Goal: Information Seeking & Learning: Check status

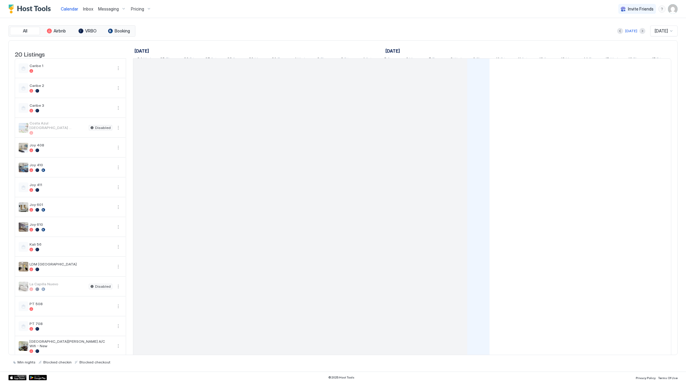
scroll to position [0, 334]
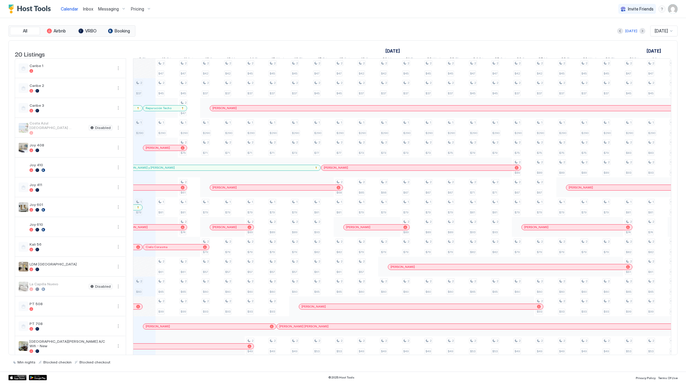
click at [140, 4] on div "Pricing" at bounding box center [140, 9] width 25 height 10
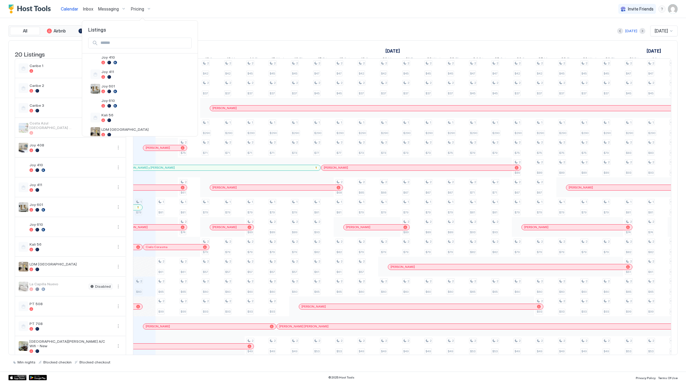
scroll to position [80, 0]
click at [136, 121] on div at bounding box center [145, 121] width 88 height 4
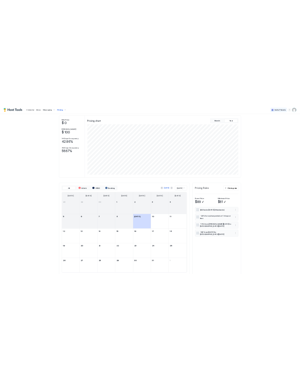
scroll to position [48, 0]
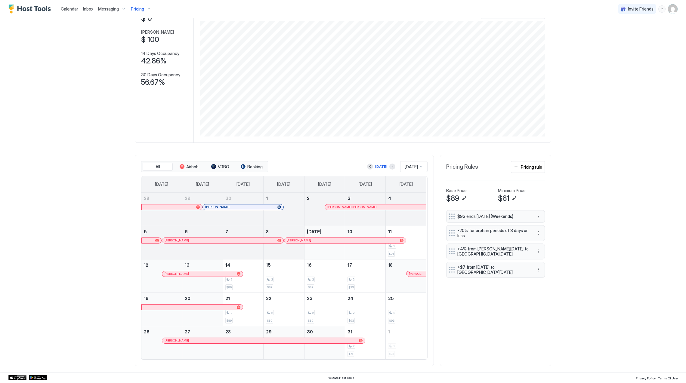
click at [375, 208] on div at bounding box center [377, 207] width 5 height 5
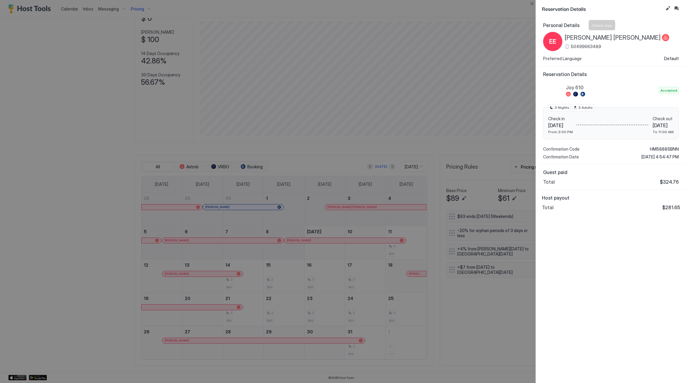
click at [619, 34] on span "[PERSON_NAME] [PERSON_NAME]" at bounding box center [613, 38] width 96 height 8
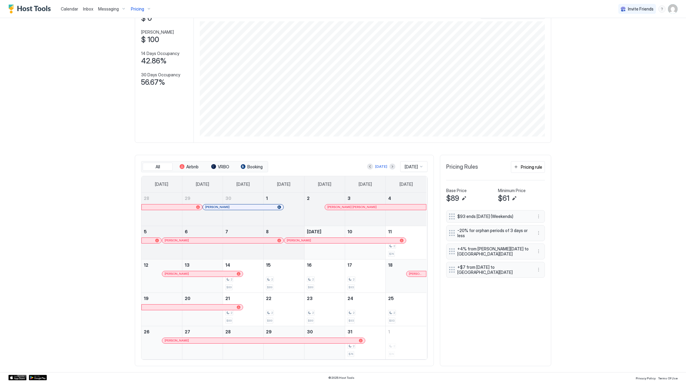
click at [204, 241] on div "[PERSON_NAME]" at bounding box center [220, 241] width 110 height 4
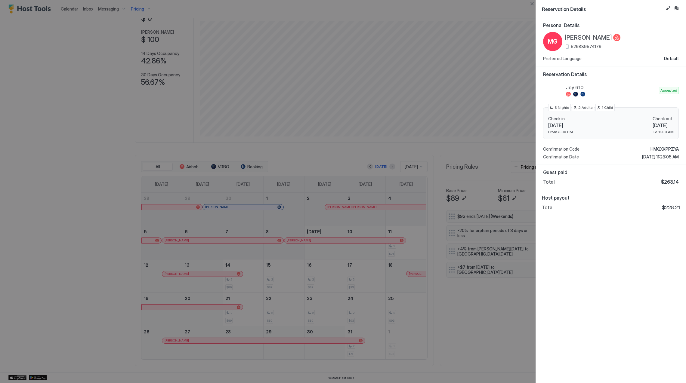
click at [613, 40] on div at bounding box center [616, 38] width 7 height 8
click at [602, 39] on span "[PERSON_NAME]" at bounding box center [588, 38] width 47 height 8
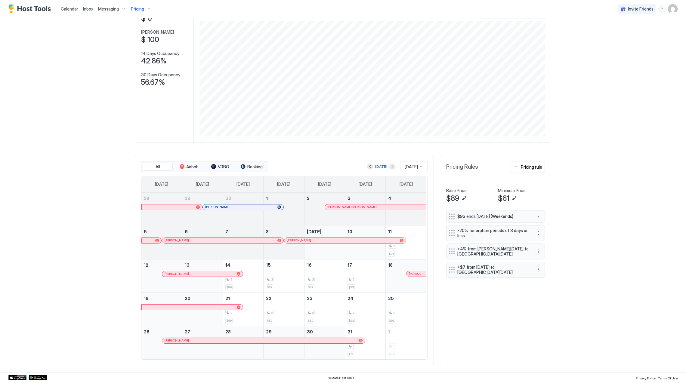
click at [338, 241] on div "[PERSON_NAME]" at bounding box center [342, 241] width 111 height 4
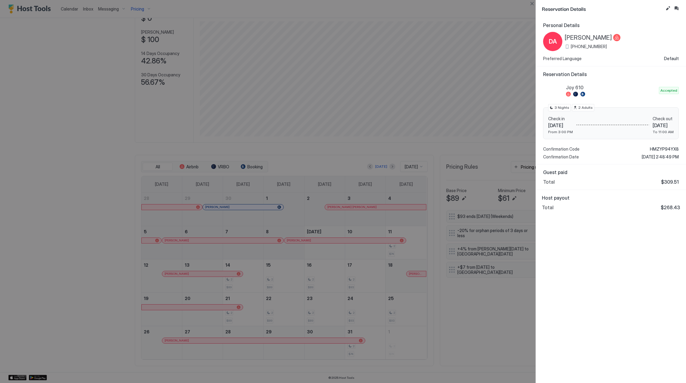
click at [582, 34] on span "[PERSON_NAME]" at bounding box center [588, 38] width 47 height 8
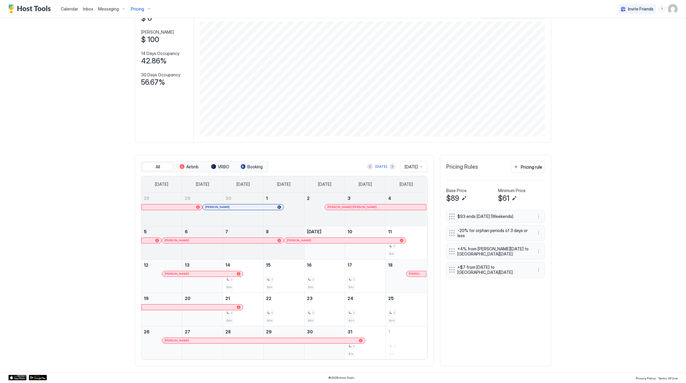
click at [217, 273] on div "[PERSON_NAME]" at bounding box center [200, 274] width 70 height 4
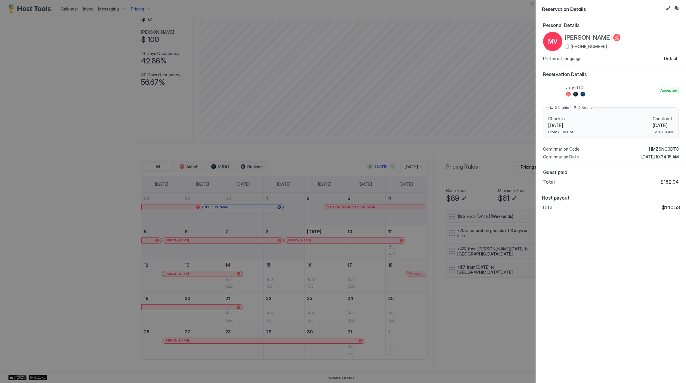
click at [605, 37] on span "[PERSON_NAME]" at bounding box center [588, 38] width 47 height 8
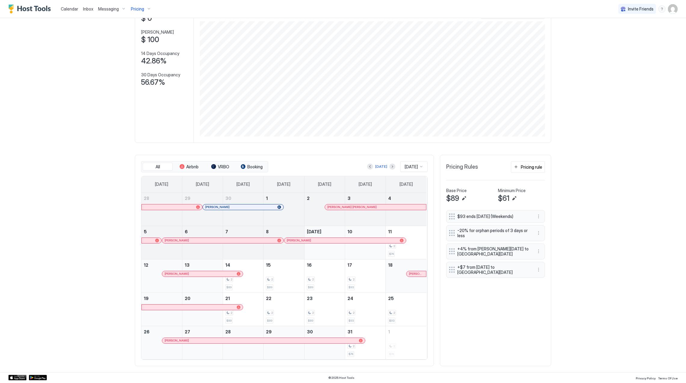
click at [413, 273] on span "[PERSON_NAME]" at bounding box center [416, 274] width 15 height 4
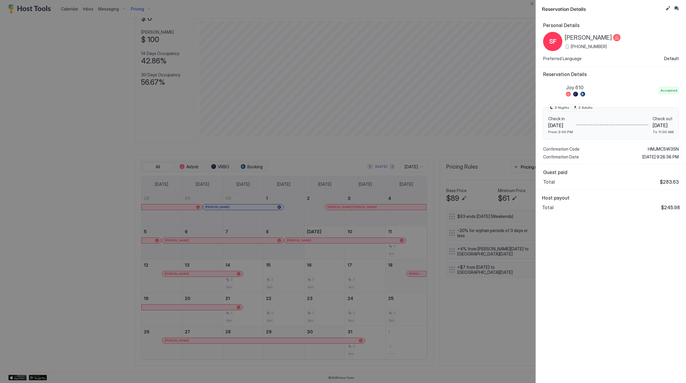
click at [583, 36] on span "[PERSON_NAME]" at bounding box center [588, 38] width 47 height 8
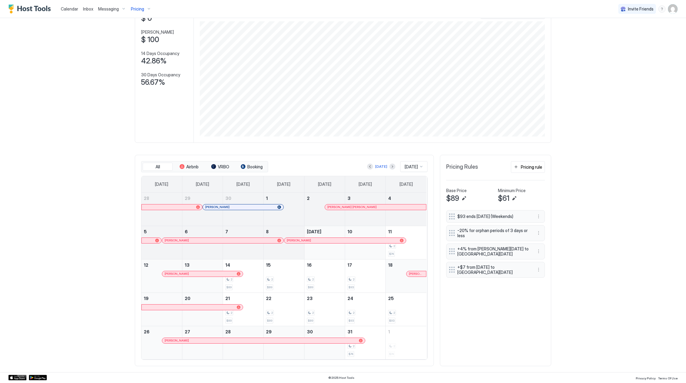
click at [300, 337] on div "October 29, 2025" at bounding box center [284, 342] width 40 height 33
click at [300, 339] on div "[PERSON_NAME]" at bounding box center [261, 341] width 192 height 4
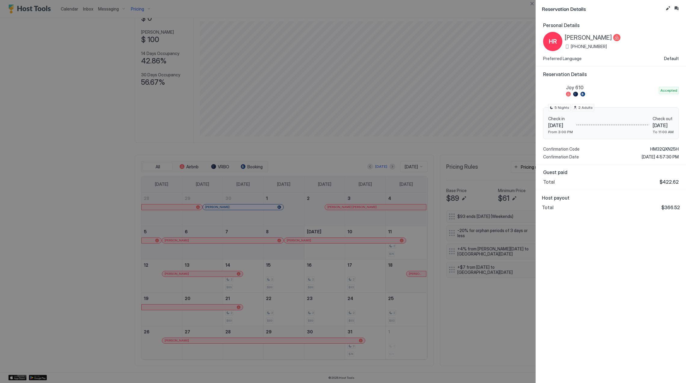
click at [601, 32] on div "HR [PERSON_NAME] [PHONE_NUMBER]" at bounding box center [581, 41] width 77 height 19
click at [601, 35] on span "[PERSON_NAME]" at bounding box center [588, 38] width 47 height 8
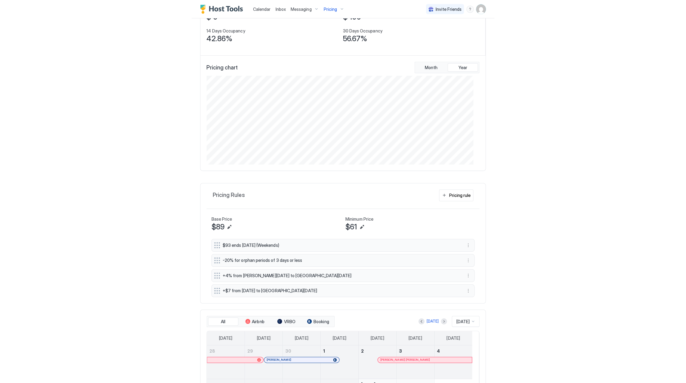
scroll to position [204, 0]
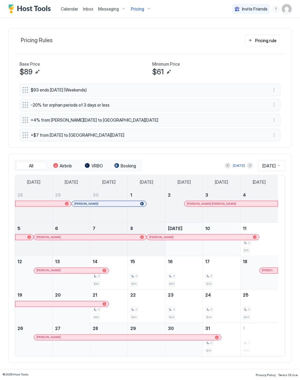
click at [227, 202] on div "[PERSON_NAME] [PERSON_NAME]" at bounding box center [231, 204] width 88 height 4
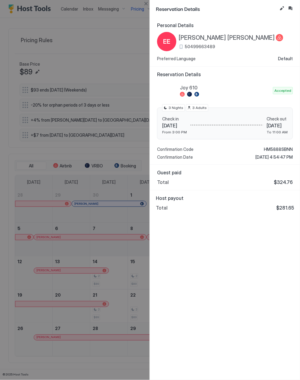
click at [216, 36] on span "[PERSON_NAME] [PERSON_NAME]" at bounding box center [227, 38] width 96 height 8
click at [272, 150] on span "HM5888SBNN" at bounding box center [278, 149] width 29 height 5
click at [122, 232] on div at bounding box center [150, 190] width 300 height 380
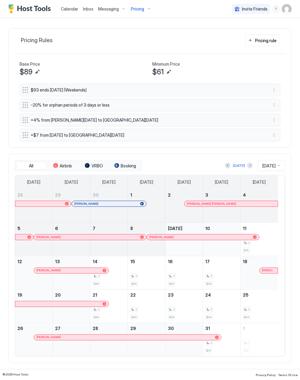
click at [68, 237] on div "[PERSON_NAME]" at bounding box center [86, 237] width 101 height 4
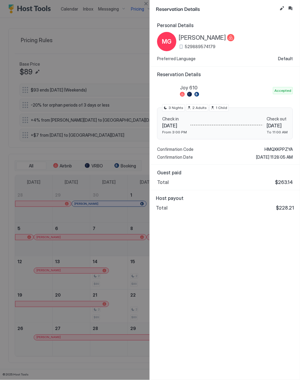
click at [204, 39] on span "[PERSON_NAME]" at bounding box center [202, 38] width 47 height 8
click at [276, 150] on span "HMQXKPPZYA" at bounding box center [278, 149] width 28 height 5
click at [185, 184] on div "Total $263.14" at bounding box center [225, 182] width 136 height 6
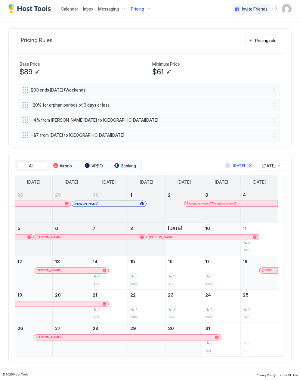
click at [190, 240] on link "[PERSON_NAME]" at bounding box center [203, 237] width 113 height 6
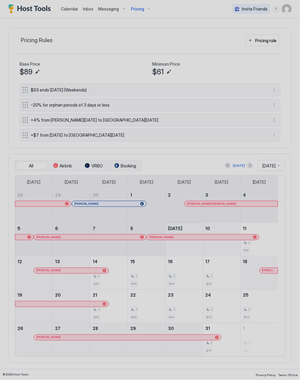
click at [190, 237] on div "Reservation Details Personal Details DA [PERSON_NAME] [PHONE_NUMBER] Preferred …" at bounding box center [150, 190] width 300 height 380
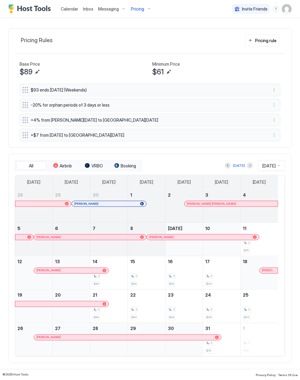
click at [190, 237] on div "[PERSON_NAME]" at bounding box center [199, 237] width 101 height 4
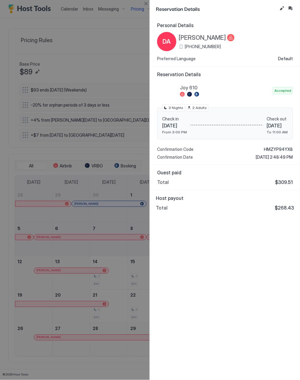
click at [202, 36] on span "[PERSON_NAME]" at bounding box center [202, 38] width 47 height 8
click at [274, 145] on div "Joy 610 Accepted Check in [DATE] From 3:00 PM Check out [DATE] To 11:00 AM 3 Ni…" at bounding box center [225, 120] width 136 height 79
click at [275, 148] on span "HMZYP94YX8" at bounding box center [278, 149] width 29 height 5
click at [252, 244] on div "Personal Details DA [PERSON_NAME] [PHONE_NUMBER] Preferred Language Default Res…" at bounding box center [225, 198] width 150 height 362
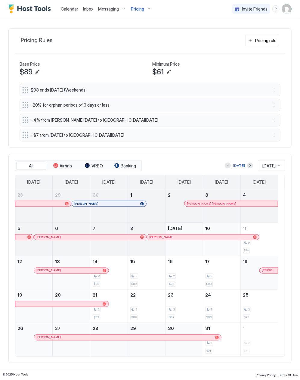
click at [60, 272] on div "[PERSON_NAME]" at bounding box center [71, 270] width 74 height 5
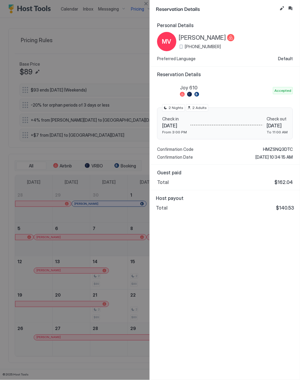
click at [211, 39] on span "[PERSON_NAME]" at bounding box center [202, 38] width 47 height 8
click at [279, 147] on span "HMZSNQ3DTC" at bounding box center [278, 149] width 30 height 5
click at [191, 244] on div "Personal Details MV [PERSON_NAME] [PHONE_NUMBER] Preferred Language Default Res…" at bounding box center [225, 198] width 150 height 362
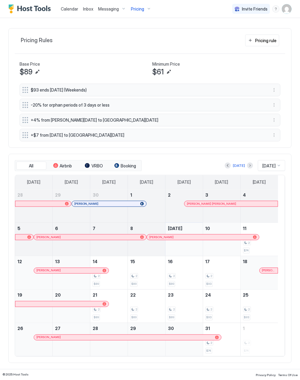
click at [269, 271] on span "[PERSON_NAME]" at bounding box center [268, 270] width 13 height 4
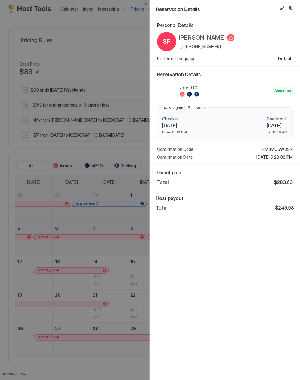
click at [202, 34] on span "[PERSON_NAME]" at bounding box center [202, 38] width 47 height 8
click at [267, 146] on div "Joy 610 Accepted Check in [DATE] From 3:00 PM Check out [DATE] To 11:00 AM 3 Ni…" at bounding box center [225, 120] width 136 height 79
click at [268, 149] on span "HMJMC5W3SN" at bounding box center [277, 149] width 31 height 5
click at [239, 212] on div "Host payout Total $245.98" at bounding box center [225, 202] width 150 height 25
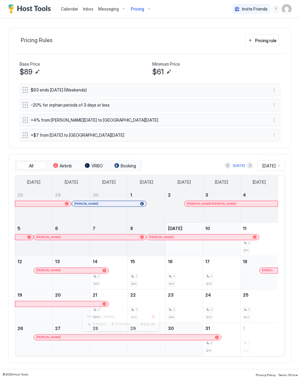
click at [118, 337] on div at bounding box center [118, 337] width 5 height 5
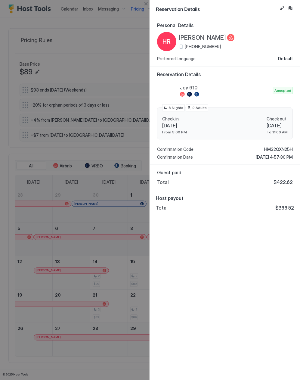
click at [210, 36] on span "[PERSON_NAME]" at bounding box center [202, 38] width 47 height 8
click at [277, 149] on span "HM32QXN25H" at bounding box center [278, 149] width 29 height 5
click at [131, 133] on div at bounding box center [150, 190] width 300 height 380
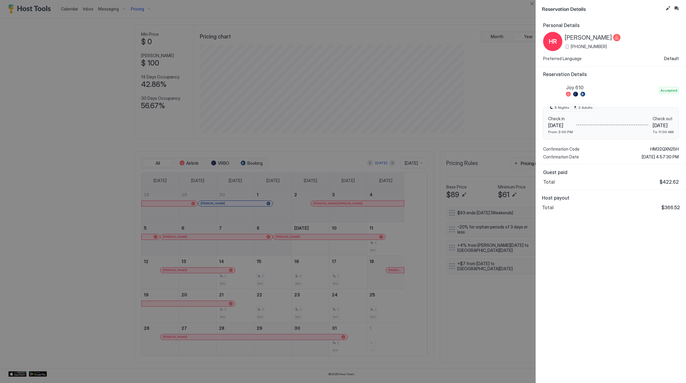
scroll to position [116, 346]
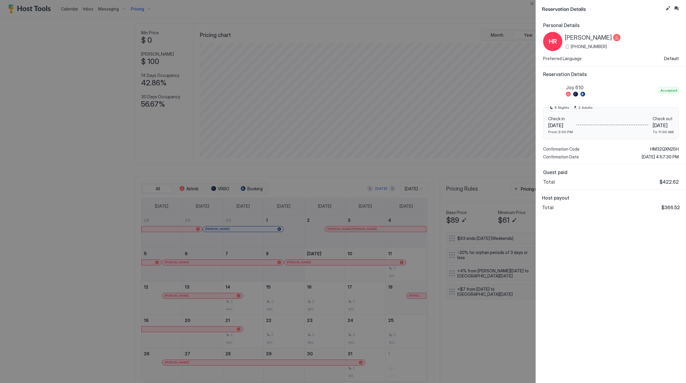
click at [462, 116] on div at bounding box center [343, 191] width 686 height 383
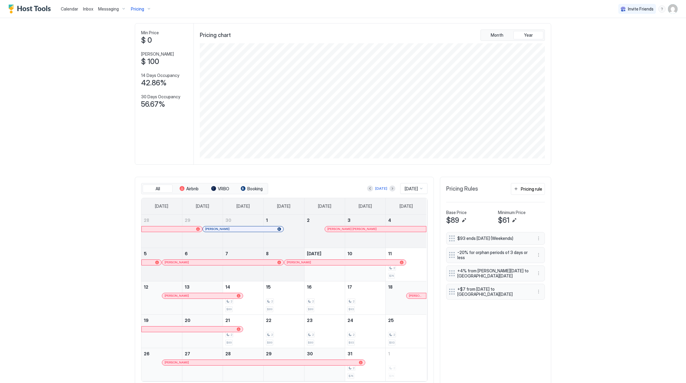
click at [140, 10] on span "Pricing" at bounding box center [137, 8] width 13 height 5
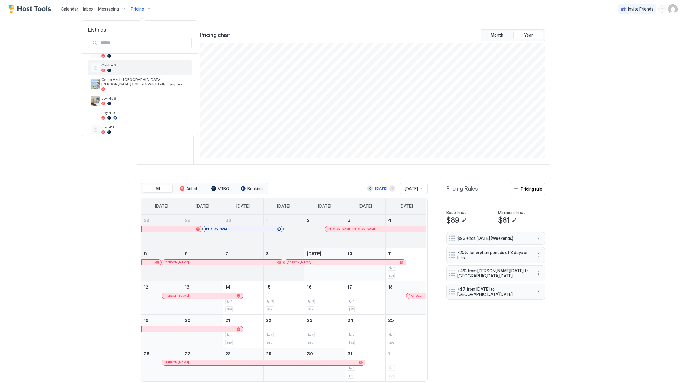
scroll to position [80, 0]
click at [123, 90] on div "Joy 411" at bounding box center [145, 89] width 88 height 9
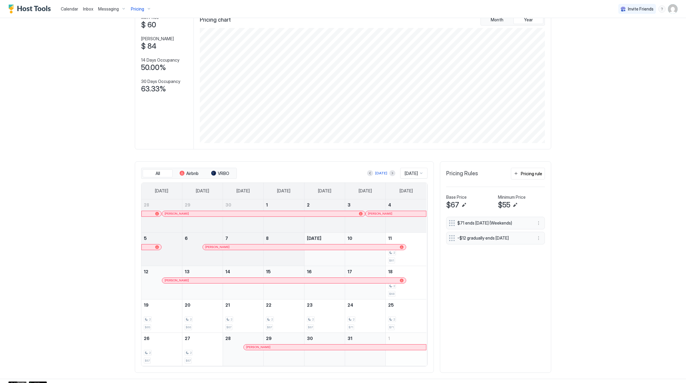
scroll to position [48, 0]
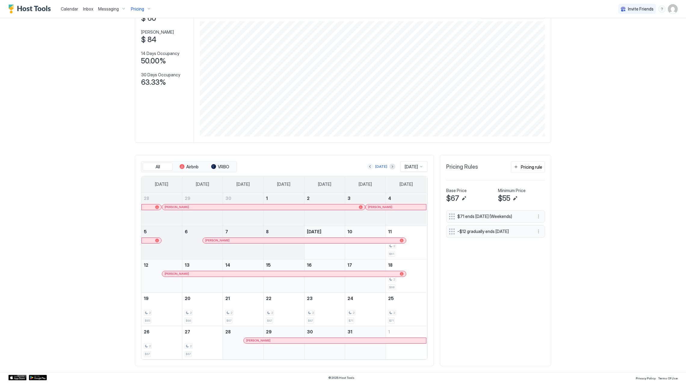
click at [367, 166] on button "Previous month" at bounding box center [370, 167] width 6 height 6
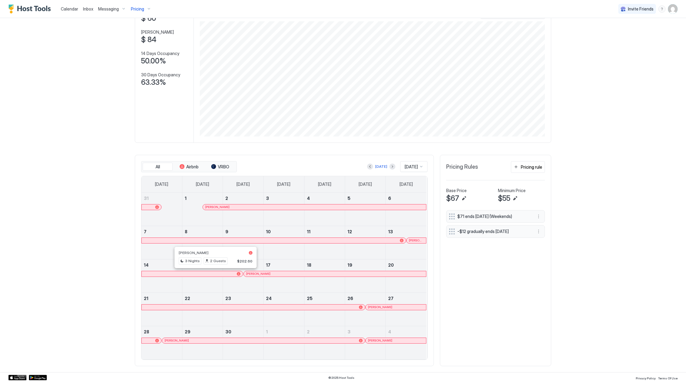
click at [214, 272] on div at bounding box center [216, 274] width 5 height 5
click at [380, 165] on div "[DATE]" at bounding box center [381, 166] width 28 height 7
click at [389, 165] on button "Next month" at bounding box center [392, 167] width 6 height 6
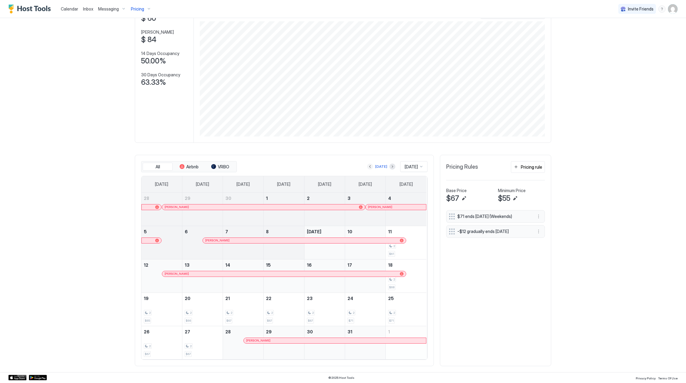
click at [367, 167] on button "Previous month" at bounding box center [370, 167] width 6 height 6
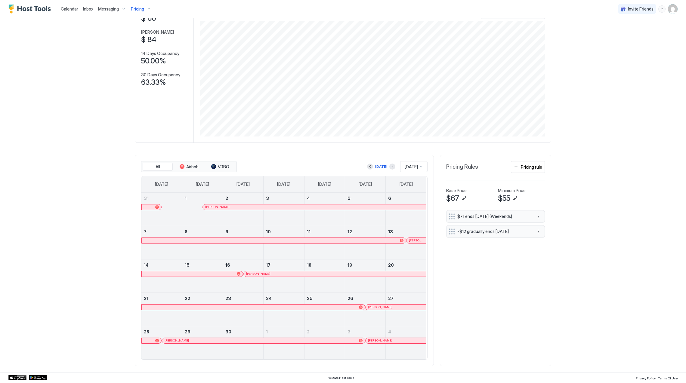
click at [263, 275] on div "[PERSON_NAME]" at bounding box center [335, 274] width 178 height 4
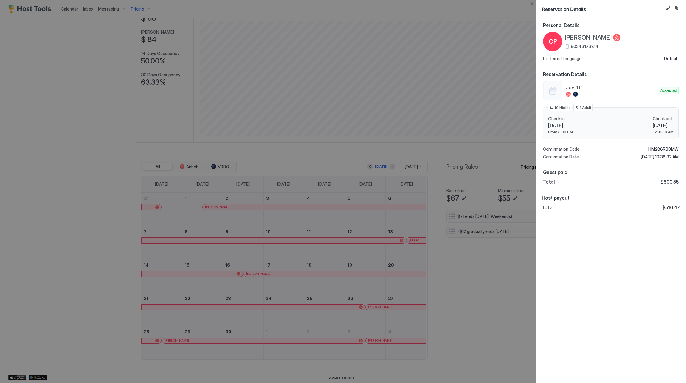
click at [586, 37] on span "[PERSON_NAME]" at bounding box center [588, 38] width 47 height 8
click at [660, 147] on span "HM288RB3MW" at bounding box center [663, 149] width 30 height 5
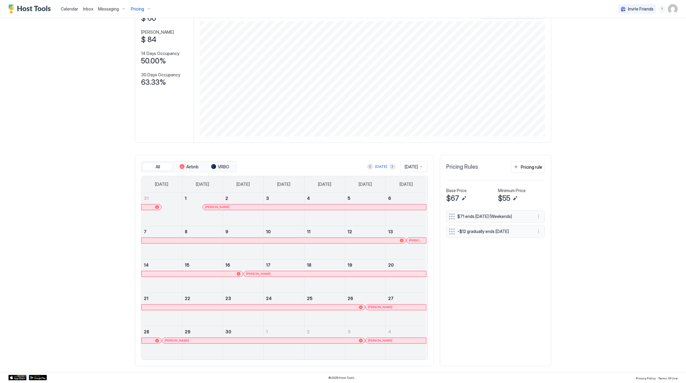
click at [389, 308] on div "[PERSON_NAME]" at bounding box center [396, 307] width 56 height 4
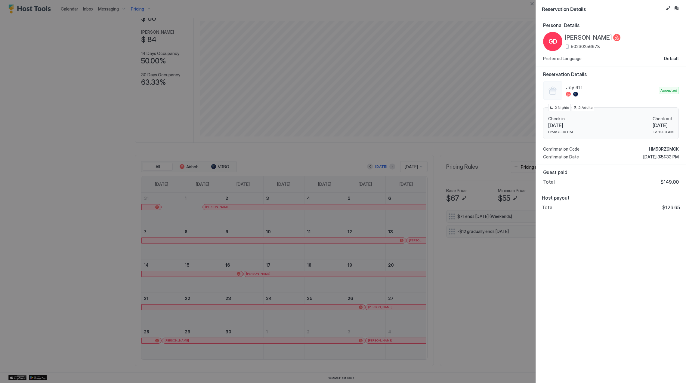
click at [585, 37] on span "[PERSON_NAME]" at bounding box center [588, 38] width 47 height 8
click at [659, 150] on span "HM53RZ9MCK" at bounding box center [664, 149] width 30 height 5
click at [660, 149] on span "HM53RZ9MCK" at bounding box center [664, 149] width 30 height 5
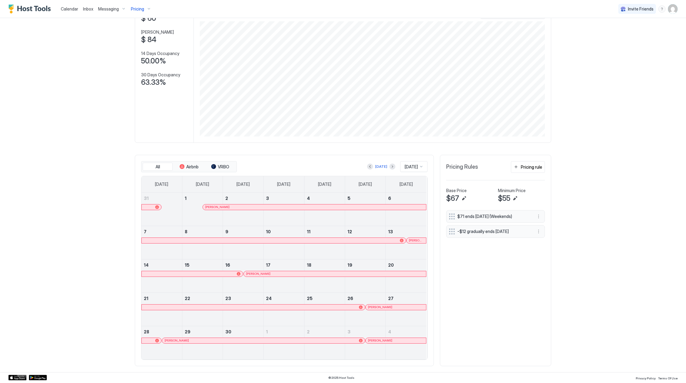
click at [182, 341] on span "[PERSON_NAME]" at bounding box center [177, 341] width 24 height 4
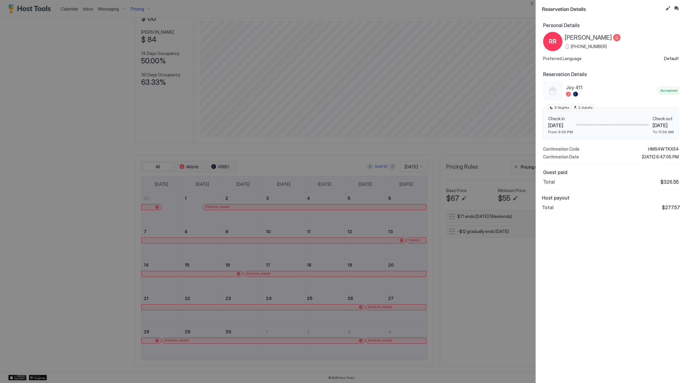
click at [577, 38] on span "[PERSON_NAME]" at bounding box center [588, 38] width 47 height 8
click at [655, 147] on span "HMS4WTKXS4" at bounding box center [663, 149] width 31 height 5
click at [591, 259] on div "Personal Details RR [PERSON_NAME] [PHONE_NUMBER] Preferred Language Default Res…" at bounding box center [611, 200] width 150 height 366
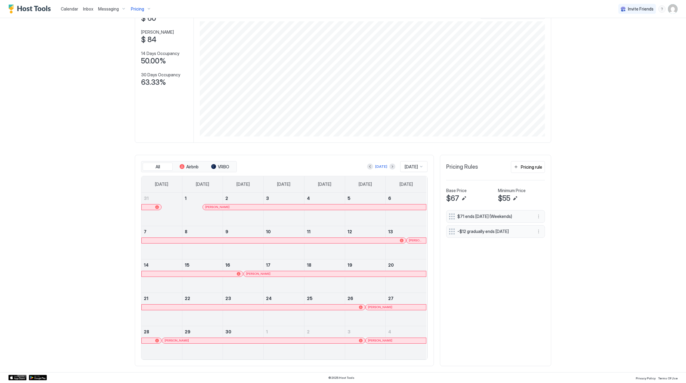
click at [392, 341] on div "[PERSON_NAME]" at bounding box center [396, 341] width 56 height 4
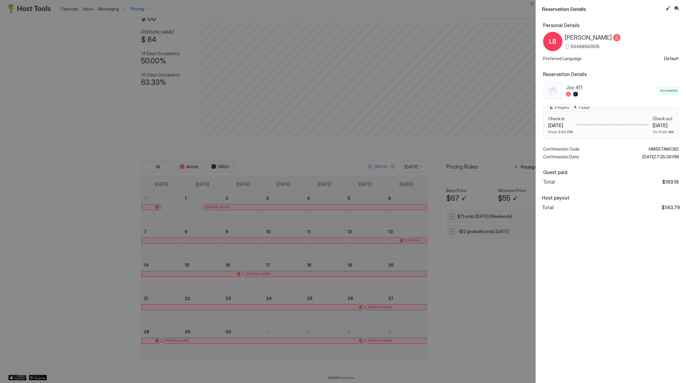
click at [591, 34] on span "[PERSON_NAME]" at bounding box center [588, 38] width 47 height 8
click at [665, 149] on span "HMSSTAWC8D" at bounding box center [664, 149] width 30 height 5
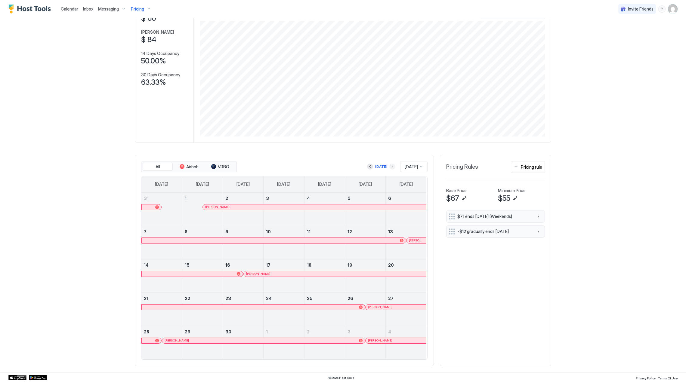
click at [389, 165] on button "Next month" at bounding box center [392, 167] width 6 height 6
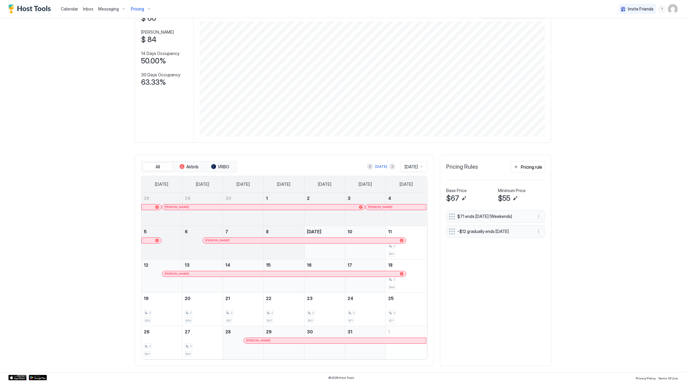
click at [209, 244] on div "[PERSON_NAME]" at bounding box center [202, 246] width 40 height 17
click at [212, 241] on span "[PERSON_NAME]" at bounding box center [217, 241] width 24 height 4
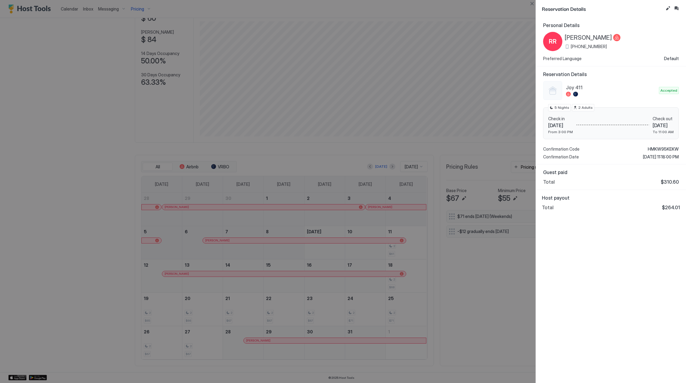
click at [586, 35] on span "[PERSON_NAME]" at bounding box center [588, 38] width 47 height 8
click at [658, 146] on div "Joy 411 Accepted Check in [DATE] From 3:00 PM Check out [DATE] To 11:00 AM 5 Ni…" at bounding box center [611, 120] width 136 height 79
click at [658, 147] on span "HMKW95KEKW" at bounding box center [663, 149] width 31 height 5
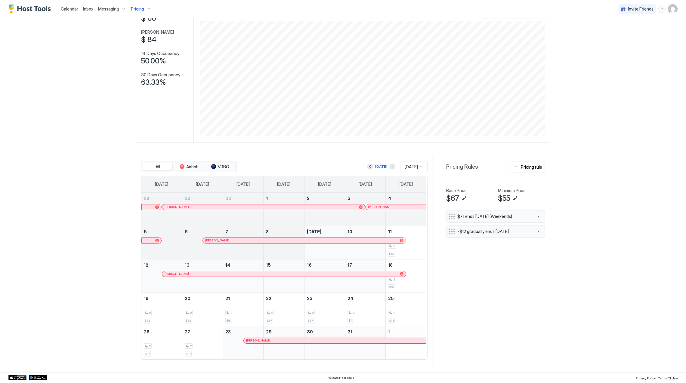
click at [247, 276] on div "[PERSON_NAME]" at bounding box center [281, 274] width 233 height 4
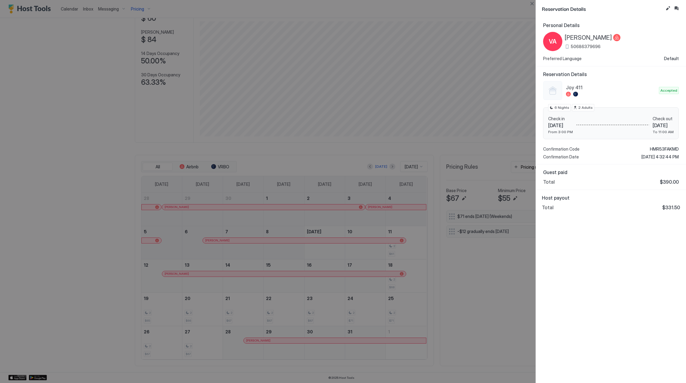
click at [572, 37] on span "[PERSON_NAME]" at bounding box center [588, 38] width 47 height 8
click at [664, 148] on span "HMR53FAKMD" at bounding box center [664, 149] width 29 height 5
click at [323, 281] on div at bounding box center [343, 191] width 686 height 383
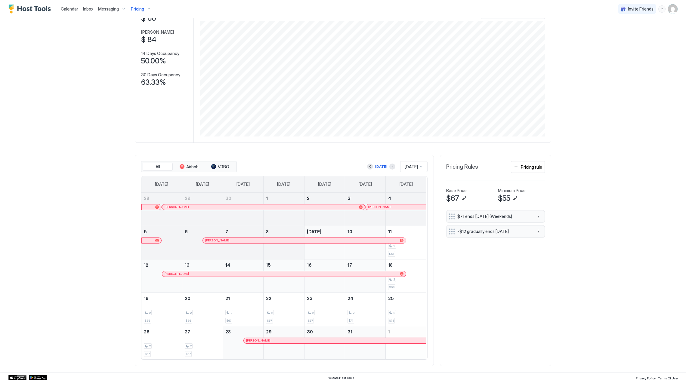
click at [141, 9] on span "Pricing" at bounding box center [137, 8] width 13 height 5
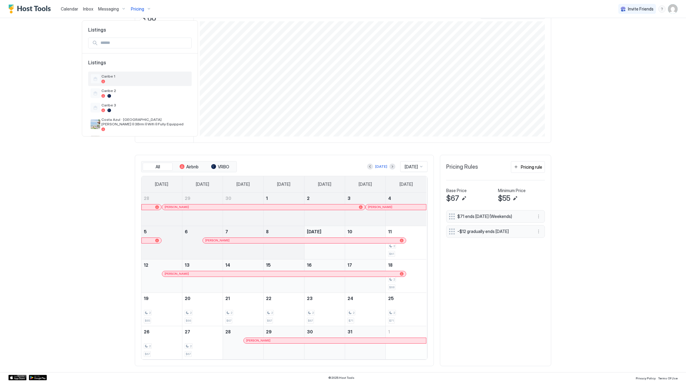
click at [140, 76] on span "Caribe 1" at bounding box center [145, 76] width 88 height 5
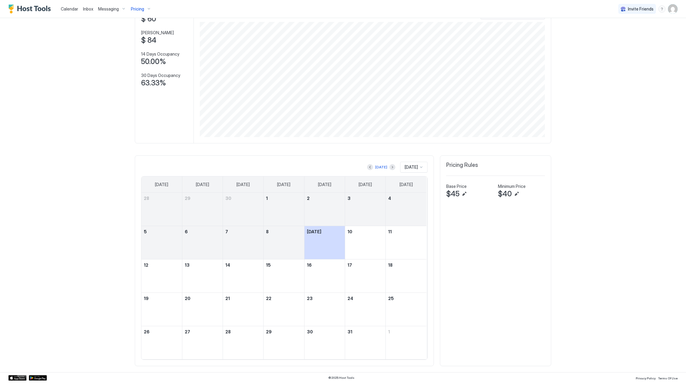
scroll to position [48, 0]
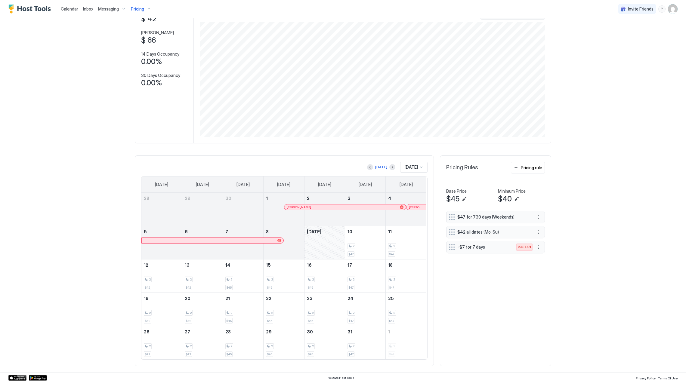
click at [137, 8] on span "Pricing" at bounding box center [137, 8] width 13 height 5
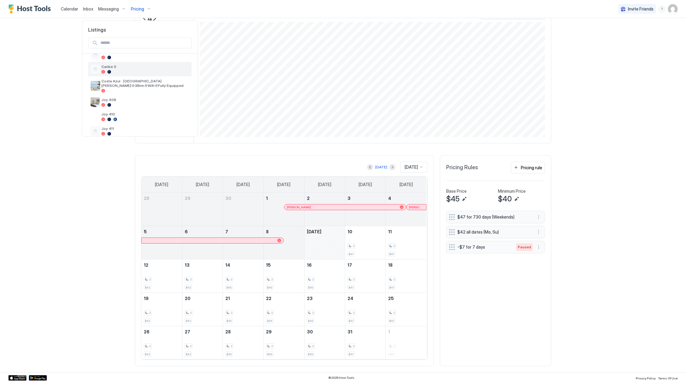
scroll to position [80, 0]
click at [148, 93] on div at bounding box center [145, 93] width 88 height 4
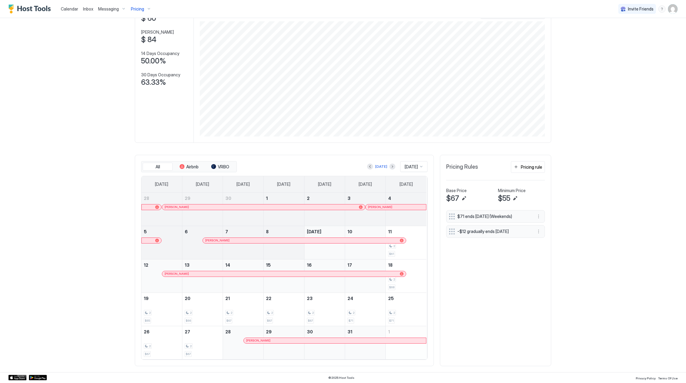
click at [260, 274] on div "[PERSON_NAME]" at bounding box center [281, 274] width 233 height 4
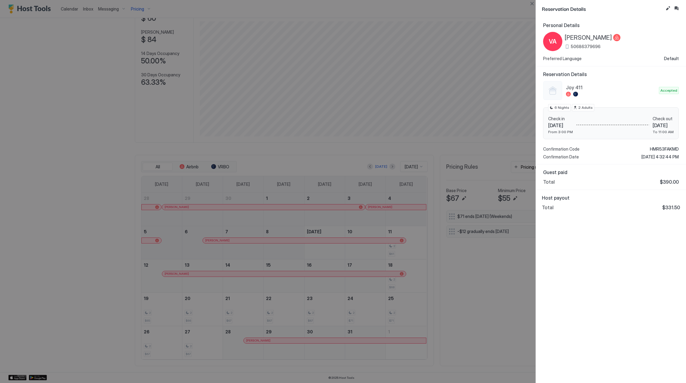
click at [157, 10] on div at bounding box center [343, 191] width 686 height 383
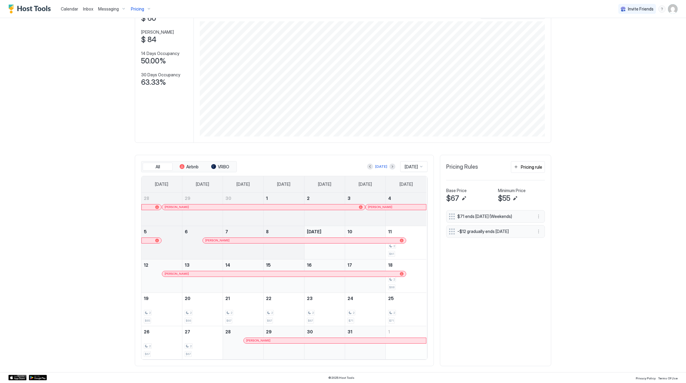
click at [145, 11] on div "Pricing" at bounding box center [140, 9] width 25 height 10
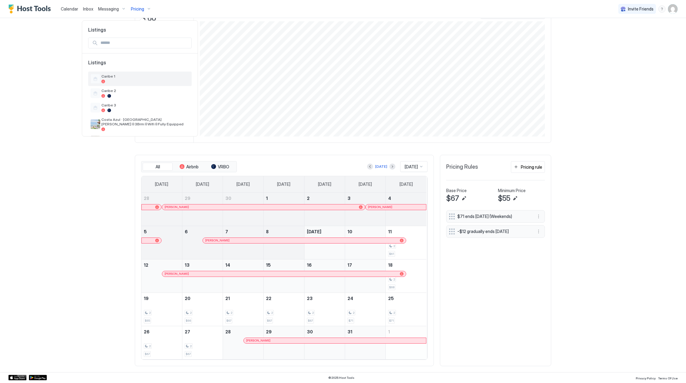
click at [128, 76] on span "Caribe 1" at bounding box center [145, 76] width 88 height 5
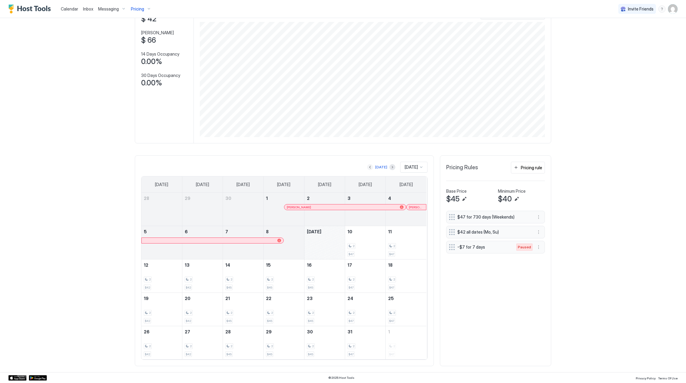
click at [367, 165] on button "Previous month" at bounding box center [370, 167] width 6 height 6
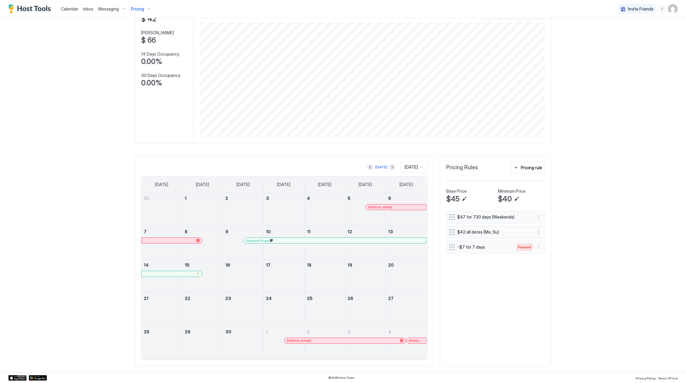
scroll to position [48, 0]
click at [326, 340] on div "[PERSON_NAME]" at bounding box center [342, 341] width 111 height 4
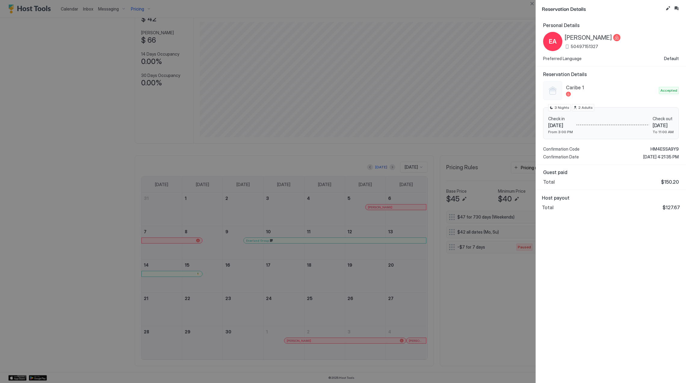
click at [584, 37] on span "[PERSON_NAME]" at bounding box center [588, 38] width 47 height 8
click at [657, 149] on span "HM4ESSA9Y9" at bounding box center [665, 149] width 28 height 5
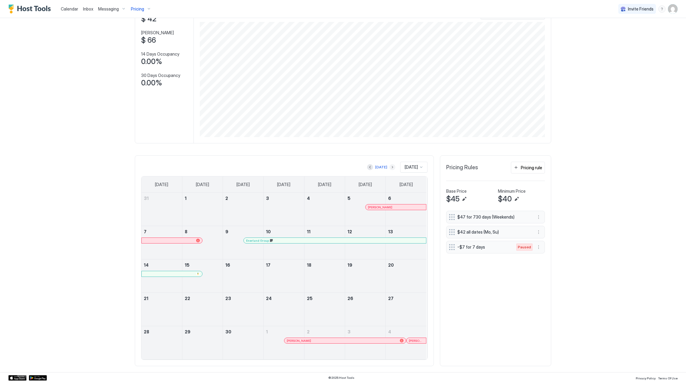
click at [389, 166] on button "Next month" at bounding box center [392, 167] width 6 height 6
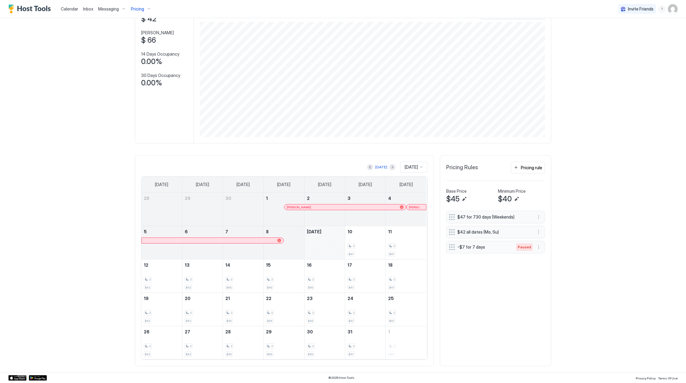
click at [412, 206] on span "[PERSON_NAME]" at bounding box center [416, 208] width 15 height 4
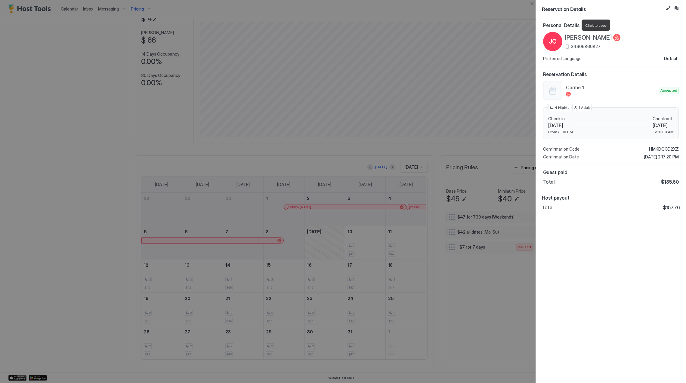
click at [580, 34] on span "[PERSON_NAME]" at bounding box center [588, 38] width 47 height 8
click at [659, 147] on span "HMKDQCD2XZ" at bounding box center [664, 149] width 30 height 5
click at [317, 325] on div at bounding box center [343, 191] width 686 height 383
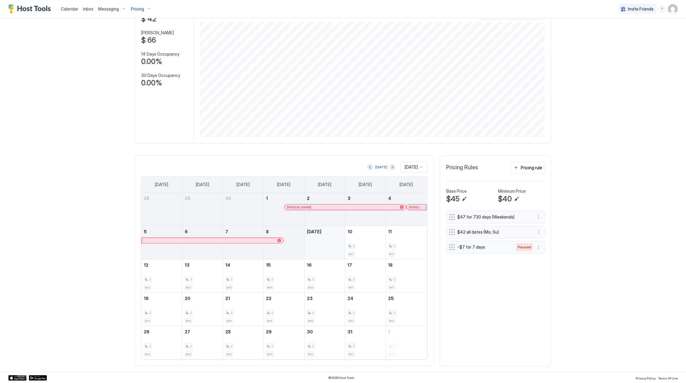
click at [132, 10] on span "Pricing" at bounding box center [137, 8] width 13 height 5
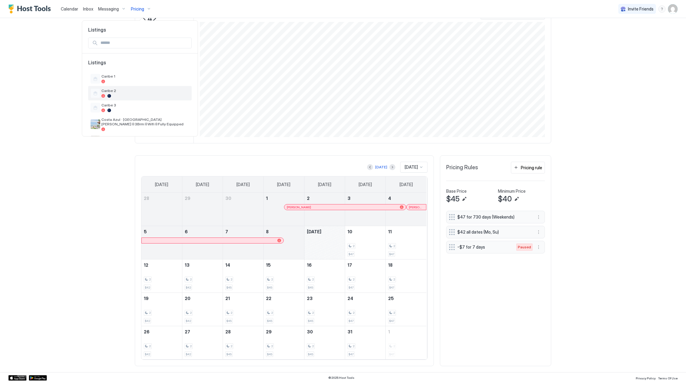
click at [153, 93] on span "Caribe 2" at bounding box center [145, 90] width 88 height 5
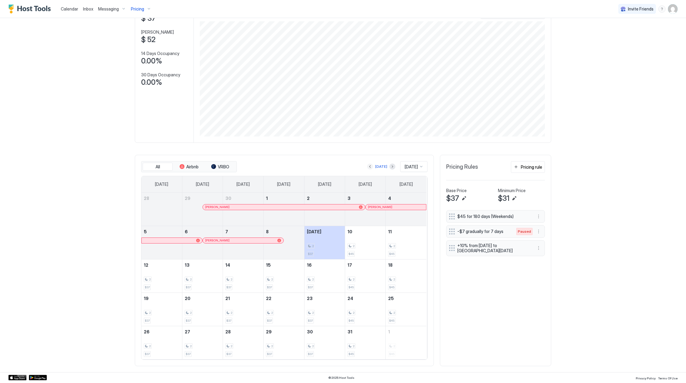
click at [367, 167] on button "Previous month" at bounding box center [370, 167] width 6 height 6
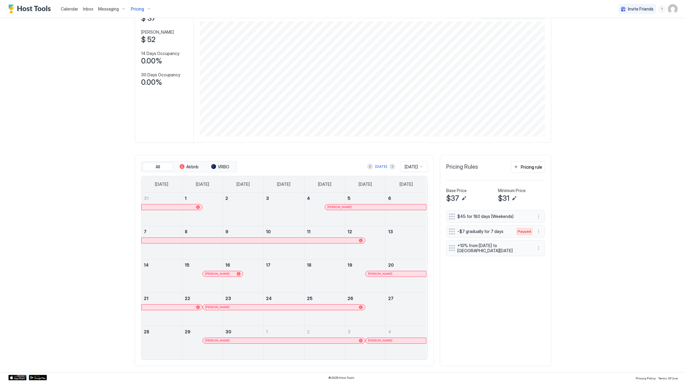
scroll to position [48, 0]
click at [207, 276] on div "[PERSON_NAME]" at bounding box center [223, 273] width 40 height 5
click at [237, 272] on div at bounding box center [239, 274] width 4 height 4
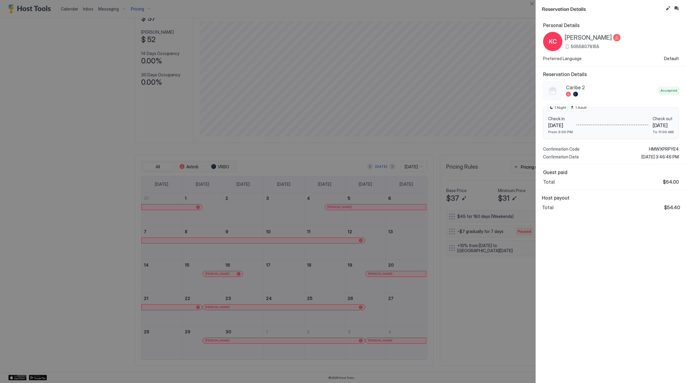
click at [580, 38] on span "[PERSON_NAME]" at bounding box center [588, 38] width 47 height 8
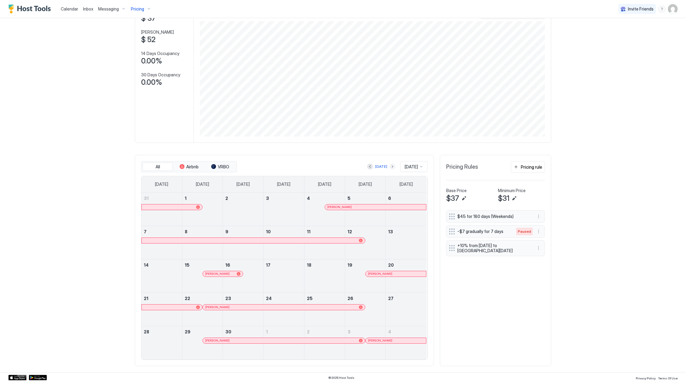
click at [389, 167] on button "Next month" at bounding box center [392, 167] width 6 height 6
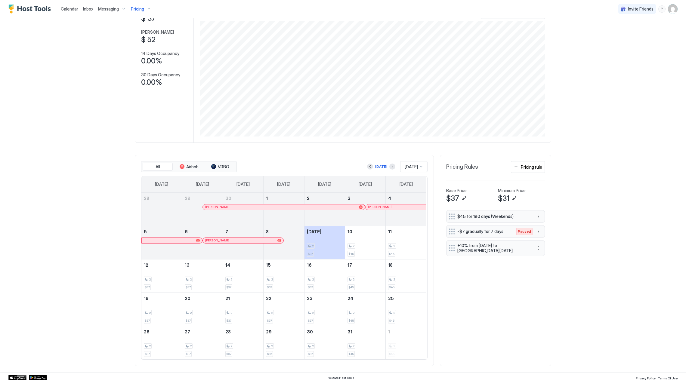
click at [367, 168] on button "Previous month" at bounding box center [370, 167] width 6 height 6
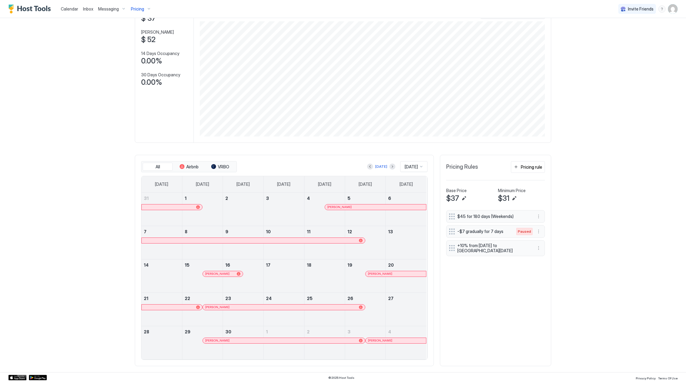
click at [206, 274] on span "[PERSON_NAME]" at bounding box center [217, 274] width 24 height 4
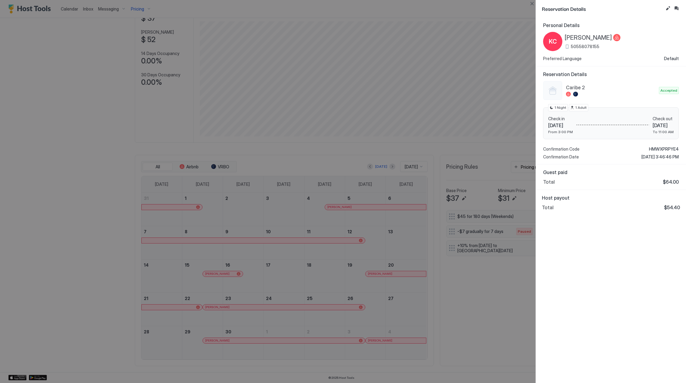
click at [583, 38] on span "[PERSON_NAME]" at bounding box center [588, 38] width 47 height 8
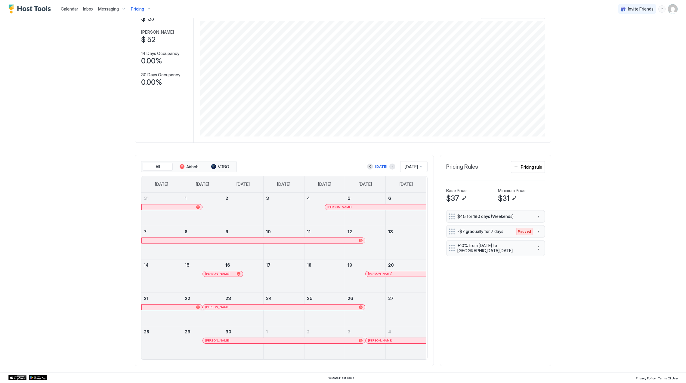
click at [209, 272] on span "[PERSON_NAME]" at bounding box center [217, 274] width 24 height 4
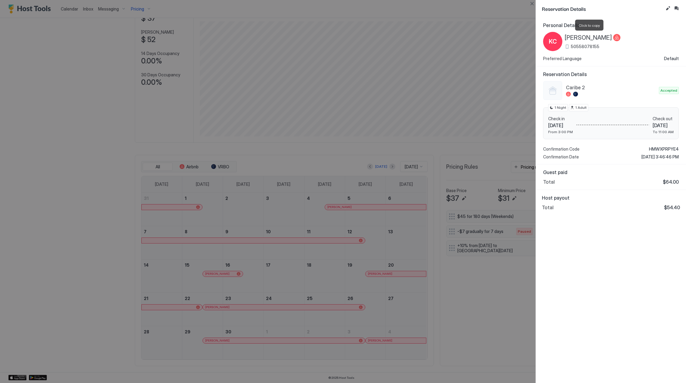
click at [590, 40] on span "[PERSON_NAME]" at bounding box center [588, 38] width 47 height 8
click at [659, 146] on div "Caribe 2 Accepted Check in [DATE] From 3:00 PM Check out [DATE] To 11:00 AM 1 N…" at bounding box center [611, 120] width 136 height 79
click at [660, 148] on span "HMWXPRPYE4" at bounding box center [664, 149] width 30 height 5
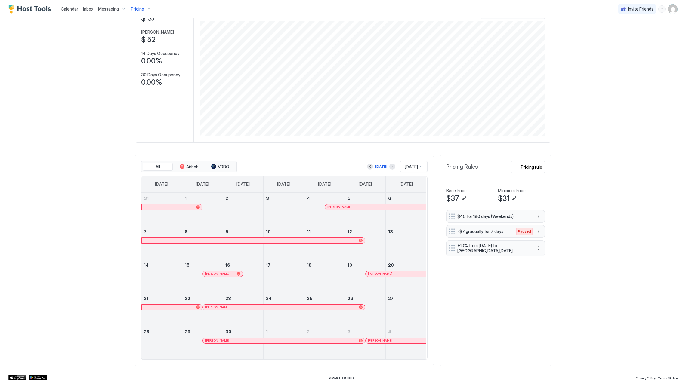
click at [398, 273] on div "[PERSON_NAME]" at bounding box center [396, 274] width 56 height 4
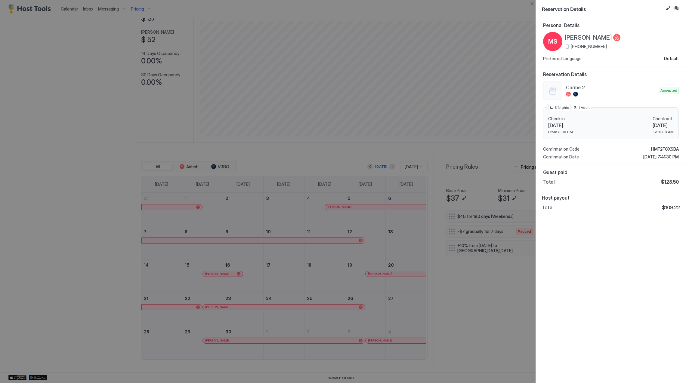
click at [589, 37] on span "[PERSON_NAME]" at bounding box center [588, 38] width 47 height 8
click at [657, 148] on span "HMF2FCXSBA" at bounding box center [665, 149] width 28 height 5
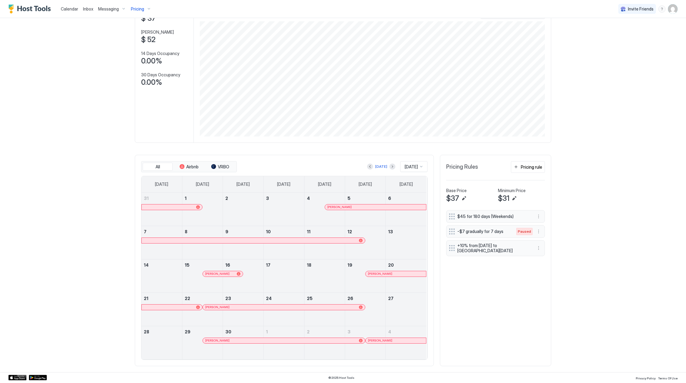
click at [279, 306] on div "[PERSON_NAME]" at bounding box center [280, 307] width 151 height 4
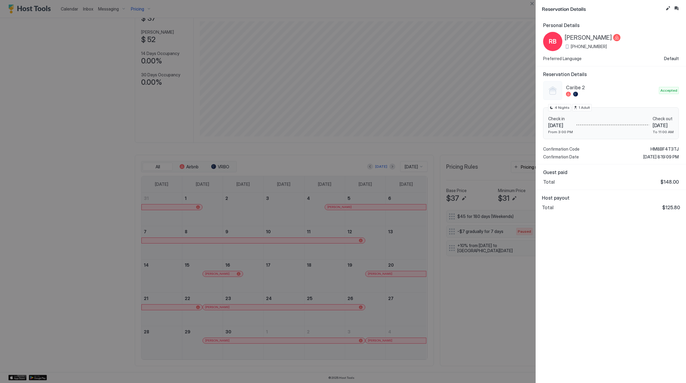
click at [583, 39] on span "[PERSON_NAME]" at bounding box center [588, 38] width 47 height 8
click at [660, 147] on span "HM8BF4T3TJ" at bounding box center [665, 149] width 28 height 5
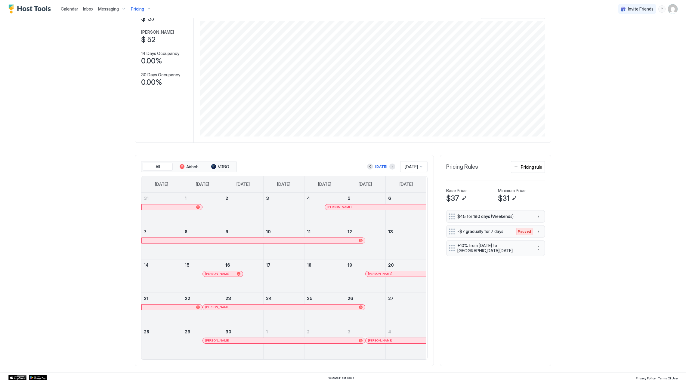
click at [269, 340] on div "[PERSON_NAME]" at bounding box center [280, 341] width 151 height 4
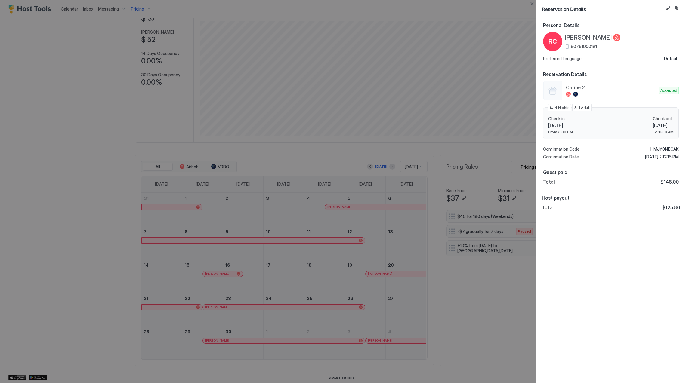
click at [591, 39] on span "[PERSON_NAME]" at bounding box center [588, 38] width 47 height 8
click at [661, 148] on span "HMJY3NECAK" at bounding box center [665, 149] width 28 height 5
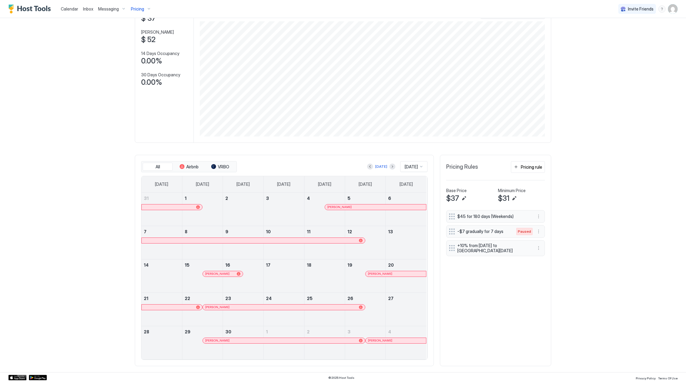
click at [282, 307] on div "[PERSON_NAME]" at bounding box center [280, 307] width 151 height 4
click at [382, 273] on span "[PERSON_NAME]" at bounding box center [380, 274] width 24 height 4
click at [227, 308] on div "[PERSON_NAME]" at bounding box center [280, 307] width 151 height 4
click at [260, 340] on div "[PERSON_NAME]" at bounding box center [280, 341] width 151 height 4
click at [386, 338] on div "[PERSON_NAME]" at bounding box center [396, 340] width 60 height 5
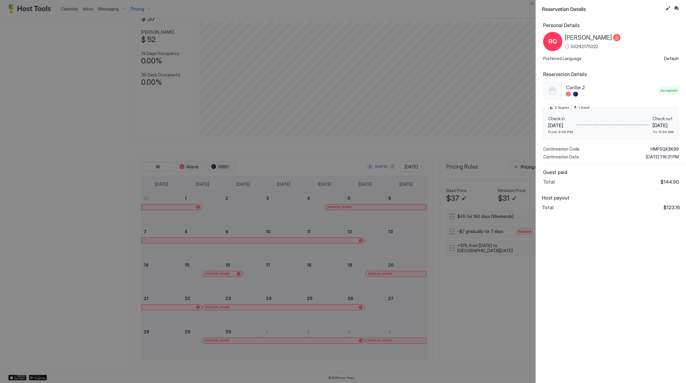
click at [586, 37] on span "[PERSON_NAME]" at bounding box center [588, 38] width 47 height 8
click at [661, 147] on span "HMF5QX3K99" at bounding box center [665, 149] width 28 height 5
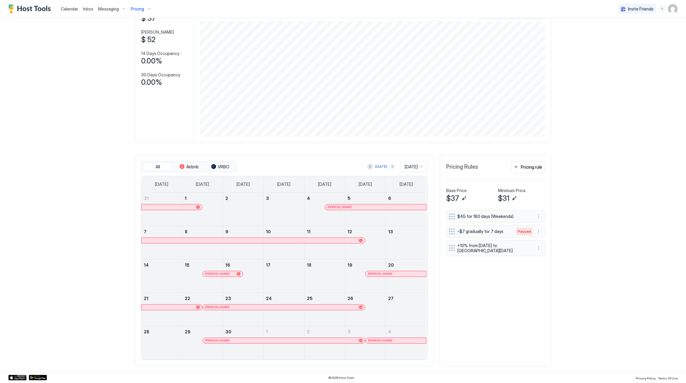
click at [389, 167] on button "Next month" at bounding box center [392, 167] width 6 height 6
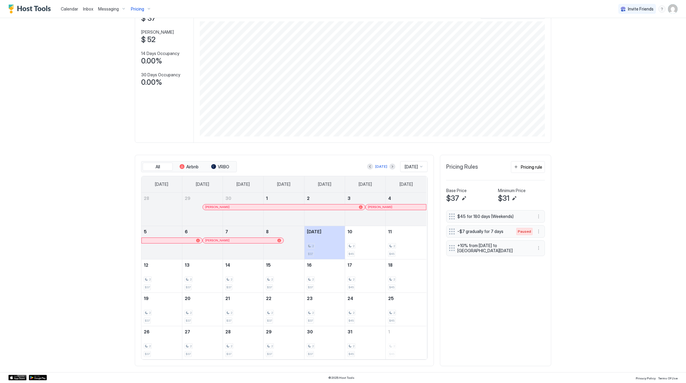
click at [385, 206] on span "[PERSON_NAME]" at bounding box center [380, 207] width 24 height 4
click at [381, 207] on span "[PERSON_NAME]" at bounding box center [380, 207] width 24 height 4
click at [253, 240] on div "[PERSON_NAME]" at bounding box center [240, 241] width 70 height 4
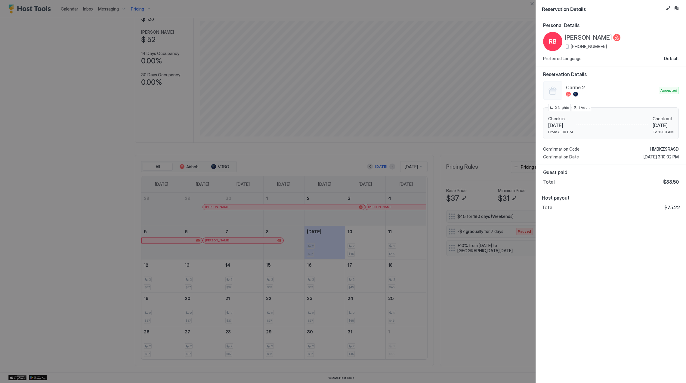
click at [574, 36] on span "[PERSON_NAME]" at bounding box center [588, 38] width 47 height 8
click at [663, 147] on span "HMBKZ9RASD" at bounding box center [664, 149] width 29 height 5
drag, startPoint x: 281, startPoint y: 263, endPoint x: 282, endPoint y: 259, distance: 4.1
click at [282, 259] on div at bounding box center [343, 191] width 686 height 383
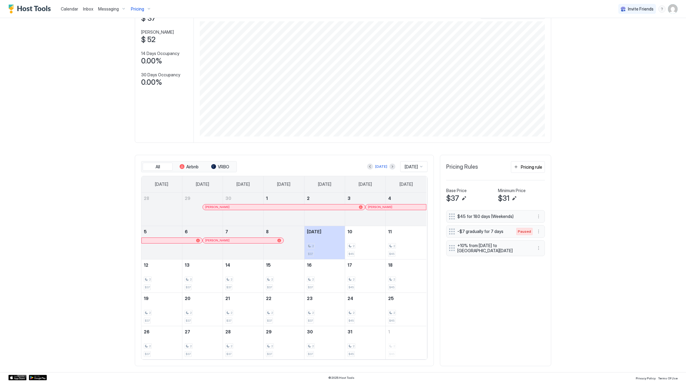
click at [136, 6] on span "Pricing" at bounding box center [137, 8] width 13 height 5
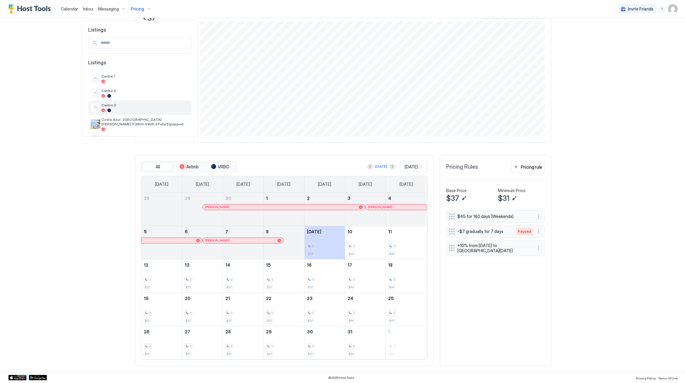
click at [145, 110] on div at bounding box center [145, 111] width 88 height 4
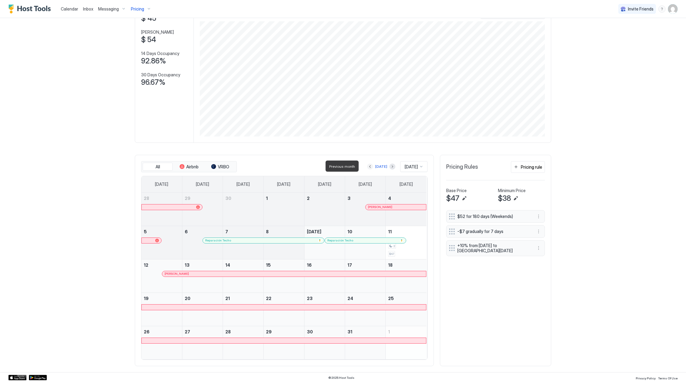
click at [367, 168] on button "Previous month" at bounding box center [370, 167] width 6 height 6
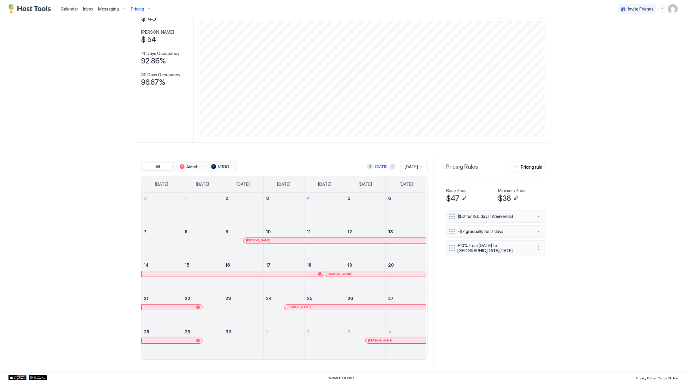
click at [343, 276] on div "[PERSON_NAME]" at bounding box center [375, 274] width 96 height 4
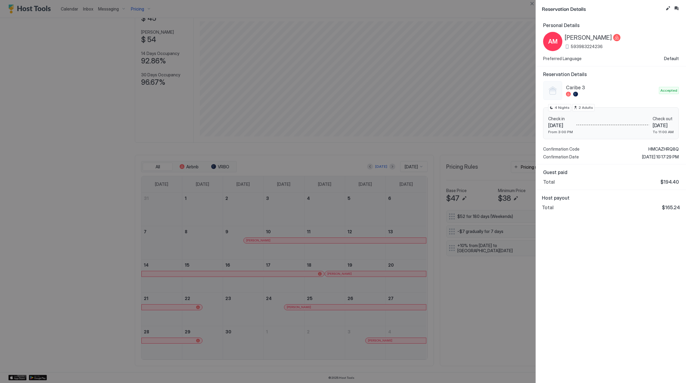
click at [577, 36] on span "[PERSON_NAME]" at bounding box center [588, 38] width 47 height 8
click at [661, 152] on div "Confirmation Code HMCAZHRQ8Q Confirmation Date [DATE] 10:17:29 PM" at bounding box center [611, 153] width 136 height 13
click at [662, 150] on span "HMCAZHRQ8Q" at bounding box center [663, 149] width 30 height 5
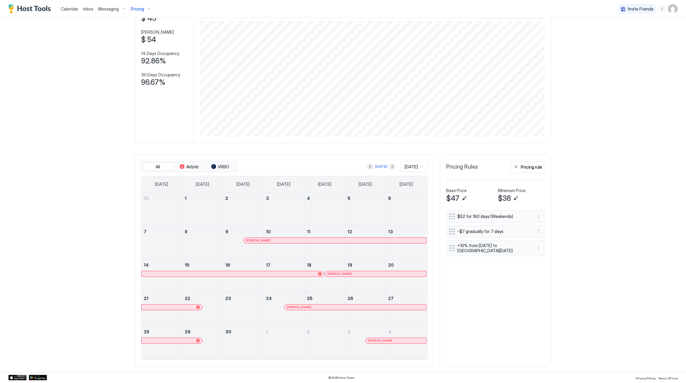
click at [308, 309] on div "[PERSON_NAME]" at bounding box center [355, 307] width 137 height 4
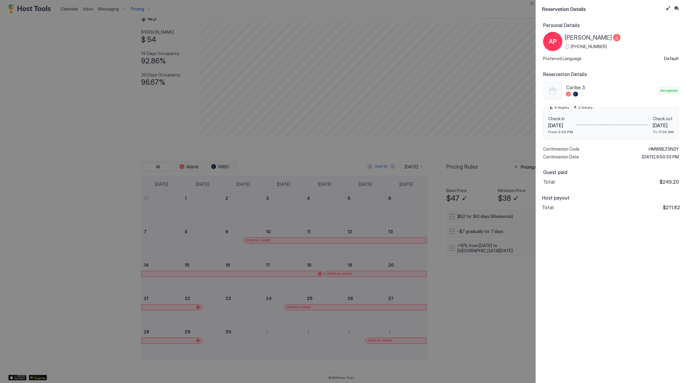
click at [591, 36] on span "[PERSON_NAME]" at bounding box center [588, 38] width 47 height 8
click at [657, 145] on div "Caribe 3 Accepted Check in [DATE] From 3:00 PM Check out [DATE] To 11:00 AM 5 N…" at bounding box center [611, 120] width 136 height 79
click at [660, 149] on span "HMWBEZSN3Y" at bounding box center [664, 149] width 30 height 5
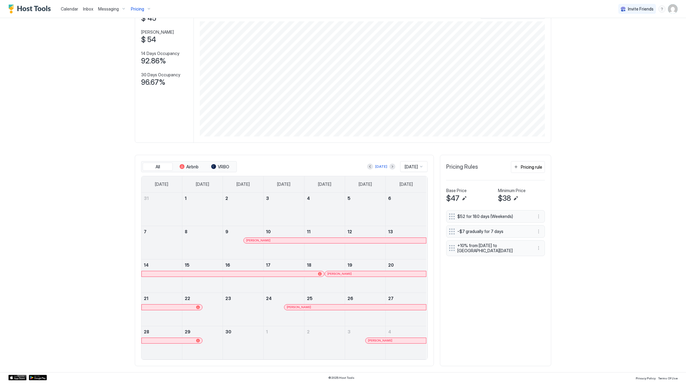
click at [189, 338] on div at bounding box center [172, 340] width 60 height 5
click at [389, 168] on button "Next month" at bounding box center [392, 167] width 6 height 6
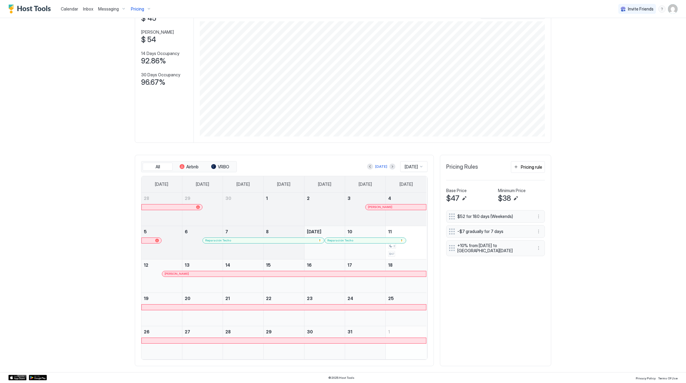
click at [388, 208] on span "[PERSON_NAME]" at bounding box center [380, 207] width 24 height 4
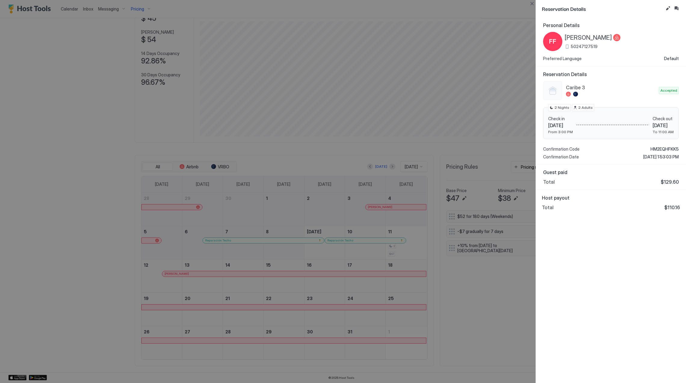
click at [592, 38] on span "[PERSON_NAME]" at bounding box center [588, 38] width 47 height 8
click at [655, 148] on span "HM2EQHFKK5" at bounding box center [665, 149] width 28 height 5
click at [583, 254] on div "Personal Details FF [PERSON_NAME] 50247127519 Preferred Language Default Reserv…" at bounding box center [611, 200] width 150 height 366
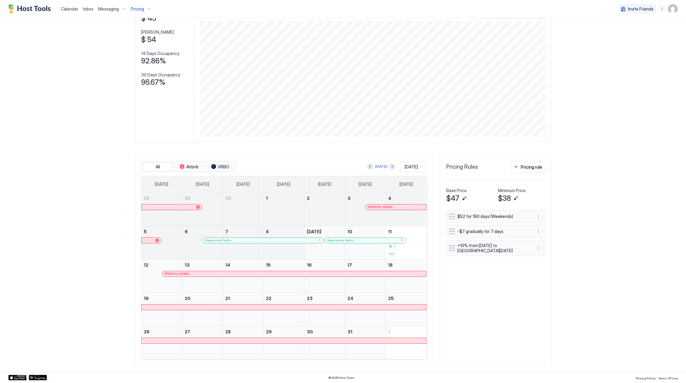
click at [229, 243] on div at bounding box center [243, 246] width 40 height 17
click at [229, 242] on div "Reparación Techo" at bounding box center [260, 241] width 110 height 4
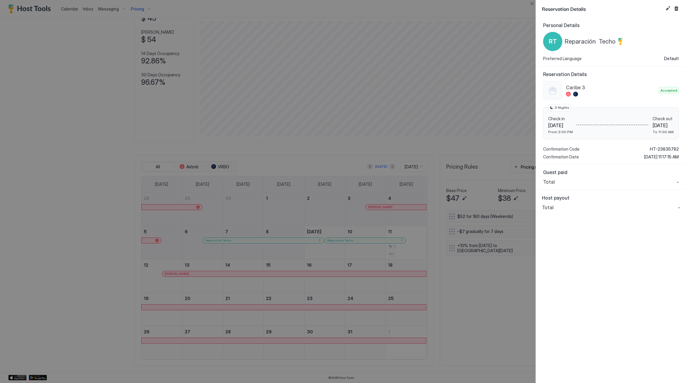
click at [581, 41] on span "Reparación Techo" at bounding box center [590, 42] width 51 height 8
click at [602, 39] on span "Reparación Techo" at bounding box center [590, 42] width 51 height 8
click at [659, 147] on span "HT-23835782" at bounding box center [664, 149] width 29 height 5
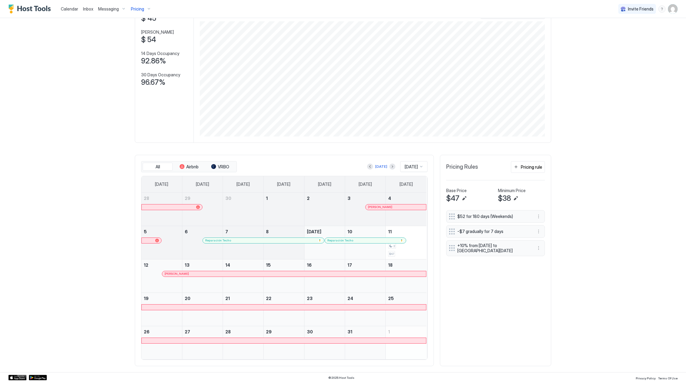
click at [357, 240] on div "Reparación Techo" at bounding box center [362, 241] width 70 height 4
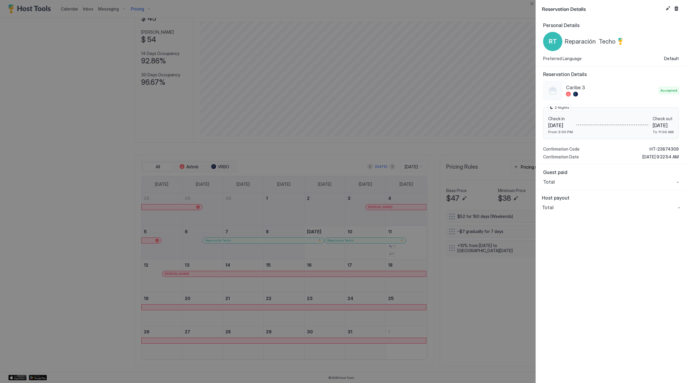
click at [590, 40] on span "Reparación Techo" at bounding box center [590, 42] width 51 height 8
click at [661, 147] on span "HT-23874309" at bounding box center [664, 149] width 29 height 5
click at [662, 148] on span "HT-23874309" at bounding box center [664, 149] width 29 height 5
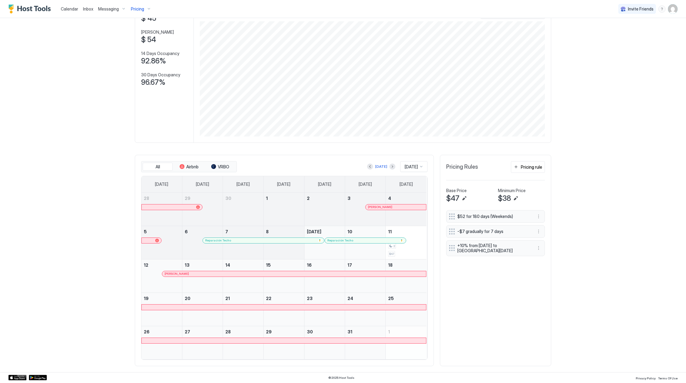
click at [213, 275] on div "[PERSON_NAME]" at bounding box center [294, 274] width 259 height 4
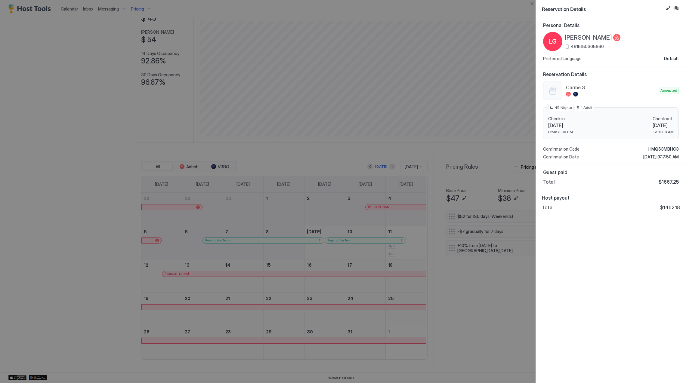
click at [588, 36] on span "[PERSON_NAME]" at bounding box center [588, 38] width 47 height 8
click at [663, 150] on span "HMQ53MBHC3" at bounding box center [663, 149] width 30 height 5
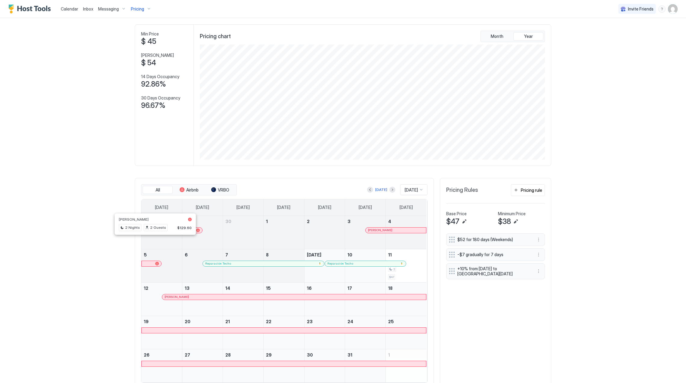
scroll to position [48, 0]
